Goal: Task Accomplishment & Management: Manage account settings

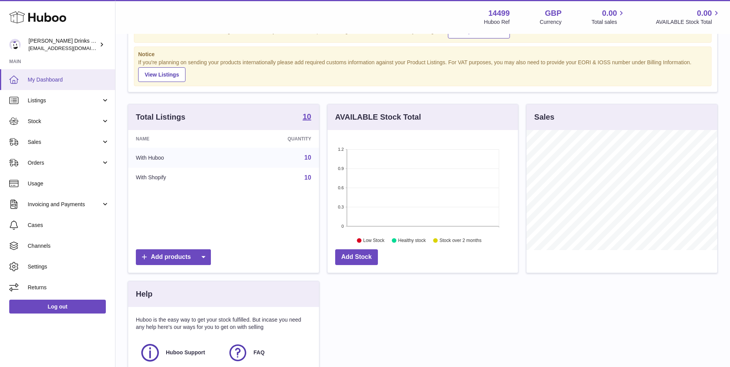
scroll to position [64, 0]
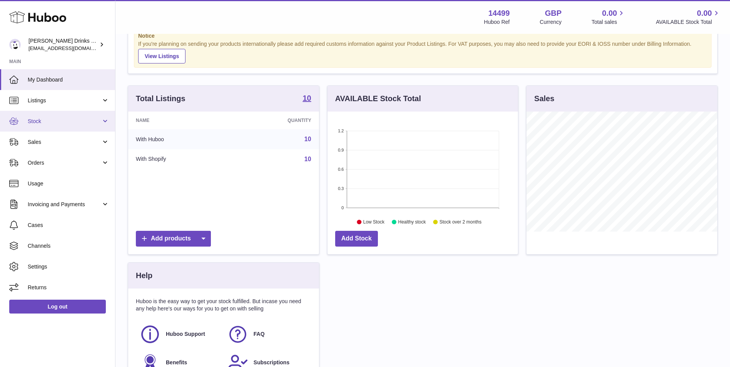
click at [68, 125] on link "Stock" at bounding box center [57, 121] width 115 height 21
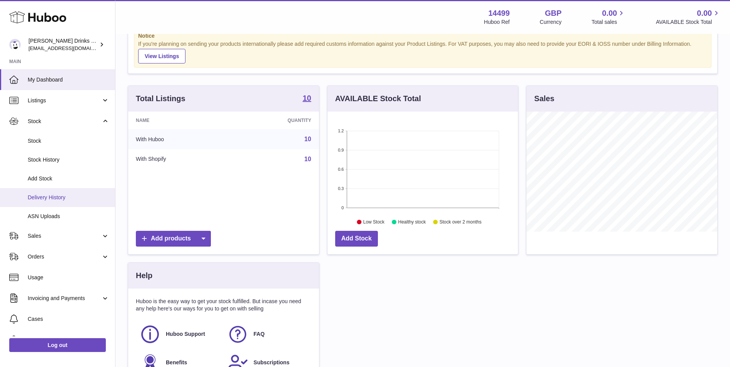
click at [53, 189] on link "Delivery History" at bounding box center [57, 197] width 115 height 19
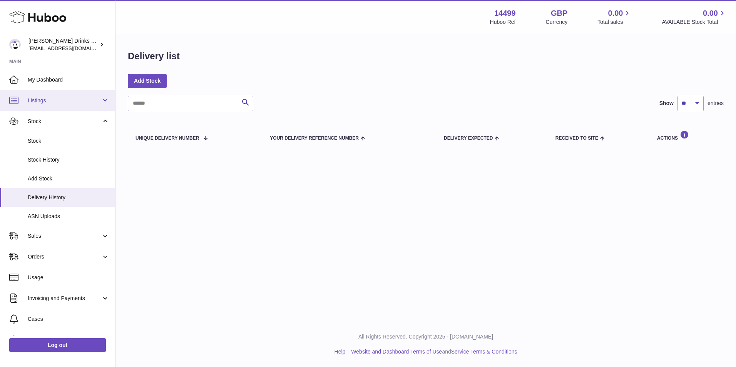
click at [60, 100] on span "Listings" at bounding box center [65, 100] width 74 height 7
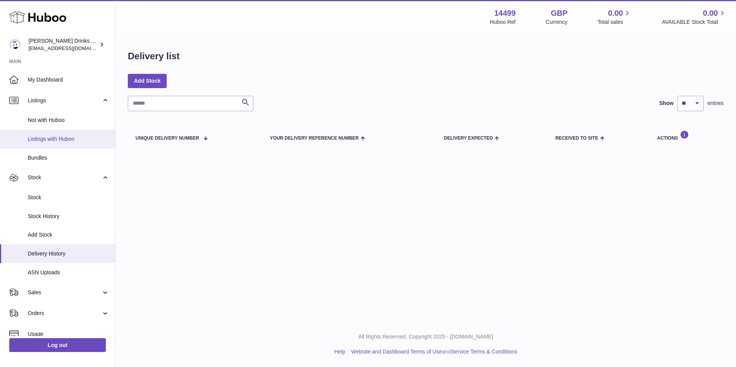
click at [57, 136] on span "Listings with Huboo" at bounding box center [69, 138] width 82 height 7
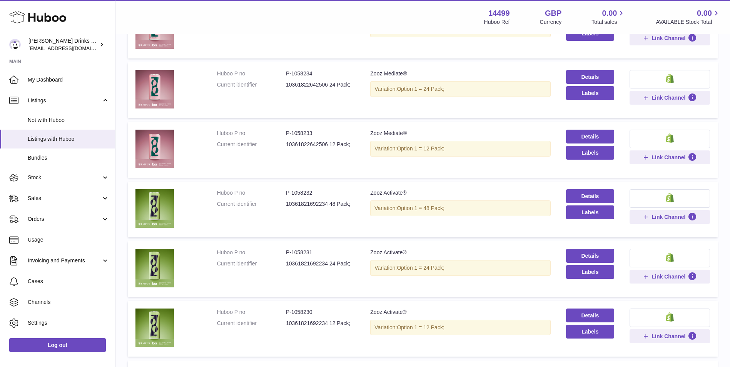
scroll to position [234, 0]
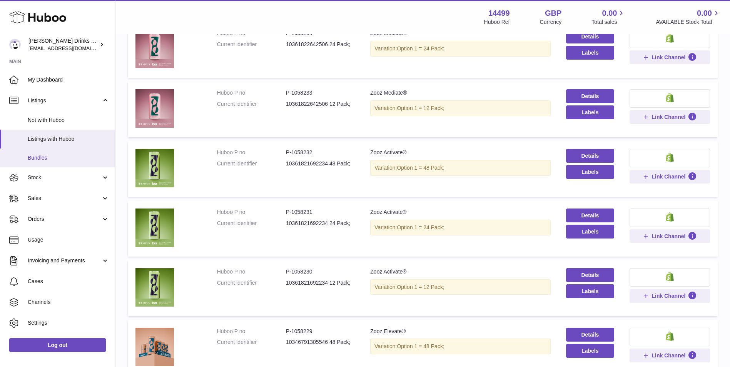
click at [78, 163] on link "Bundles" at bounding box center [57, 158] width 115 height 19
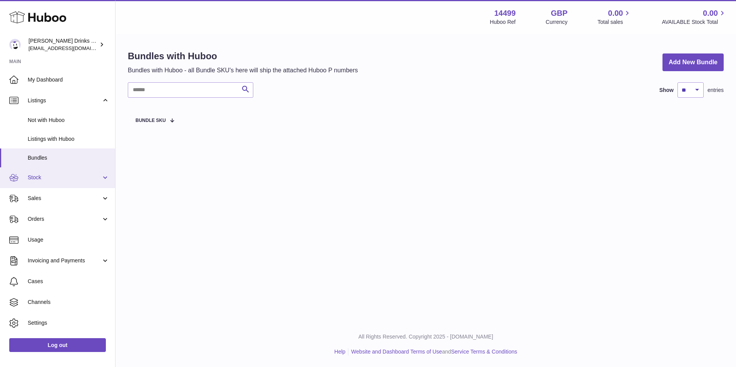
click at [67, 185] on link "Stock" at bounding box center [57, 177] width 115 height 21
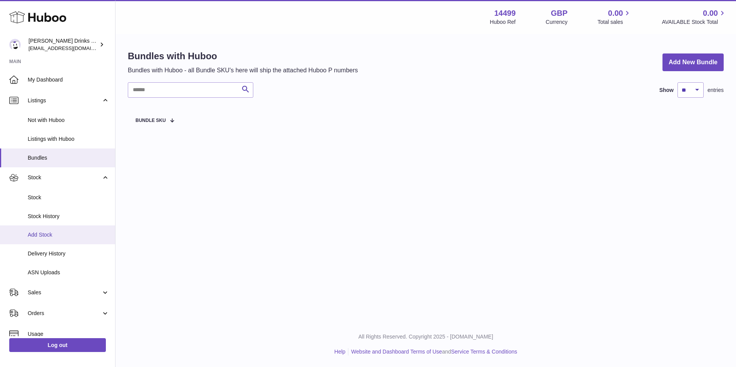
click at [69, 236] on span "Add Stock" at bounding box center [69, 234] width 82 height 7
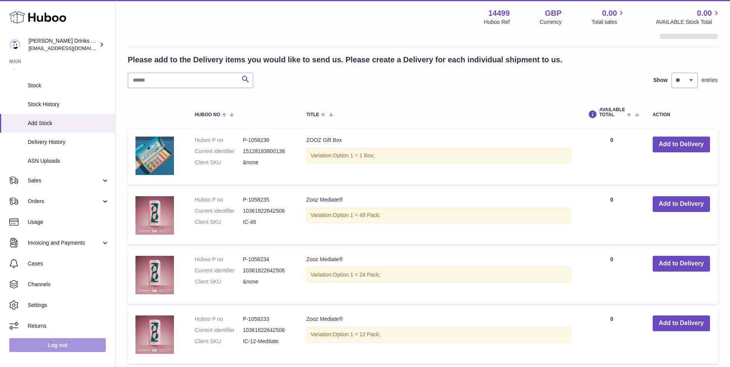
scroll to position [128, 0]
